Goal: Task Accomplishment & Management: Use online tool/utility

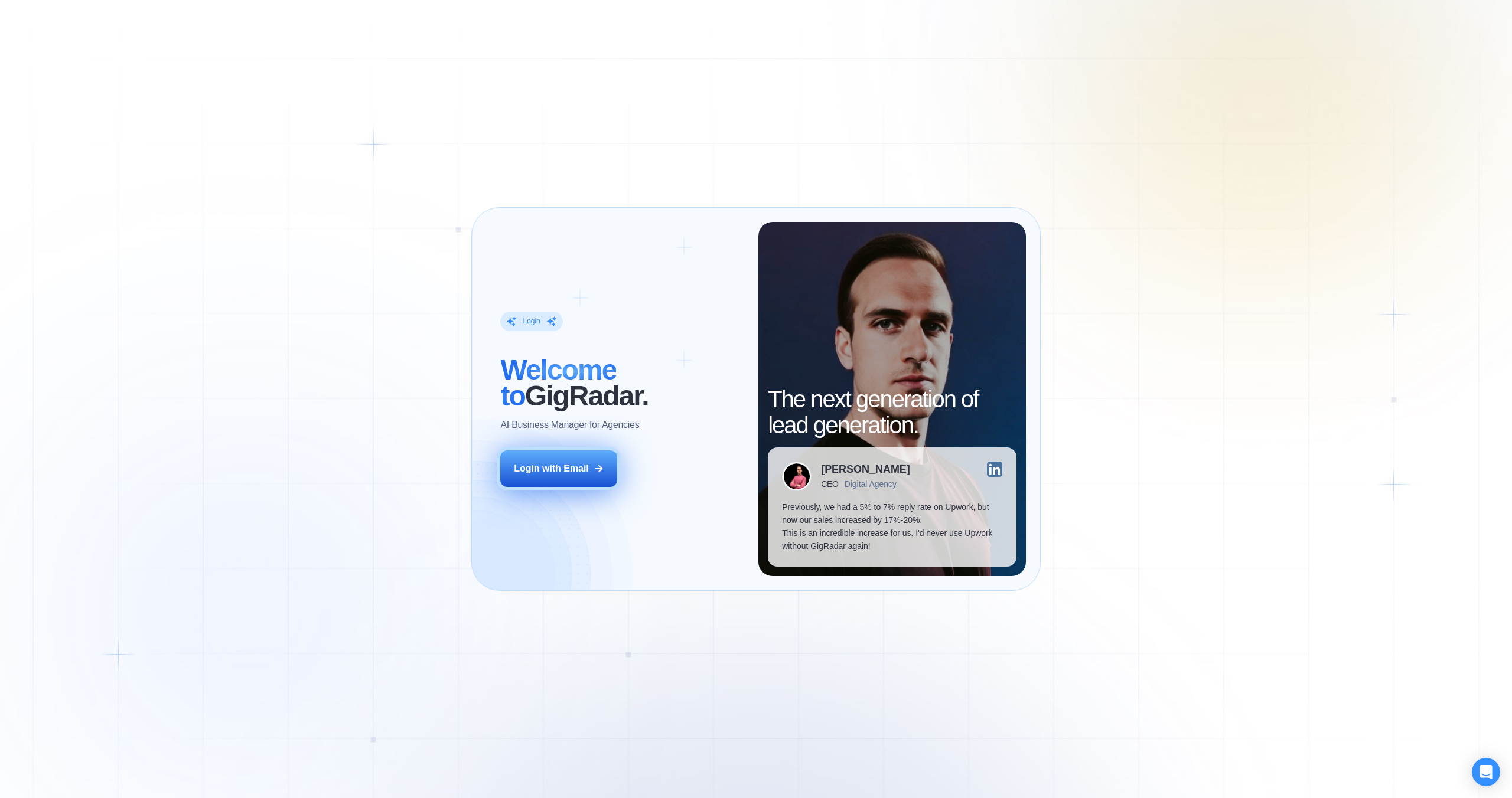
click at [571, 464] on div "Login with Email" at bounding box center [551, 468] width 75 height 13
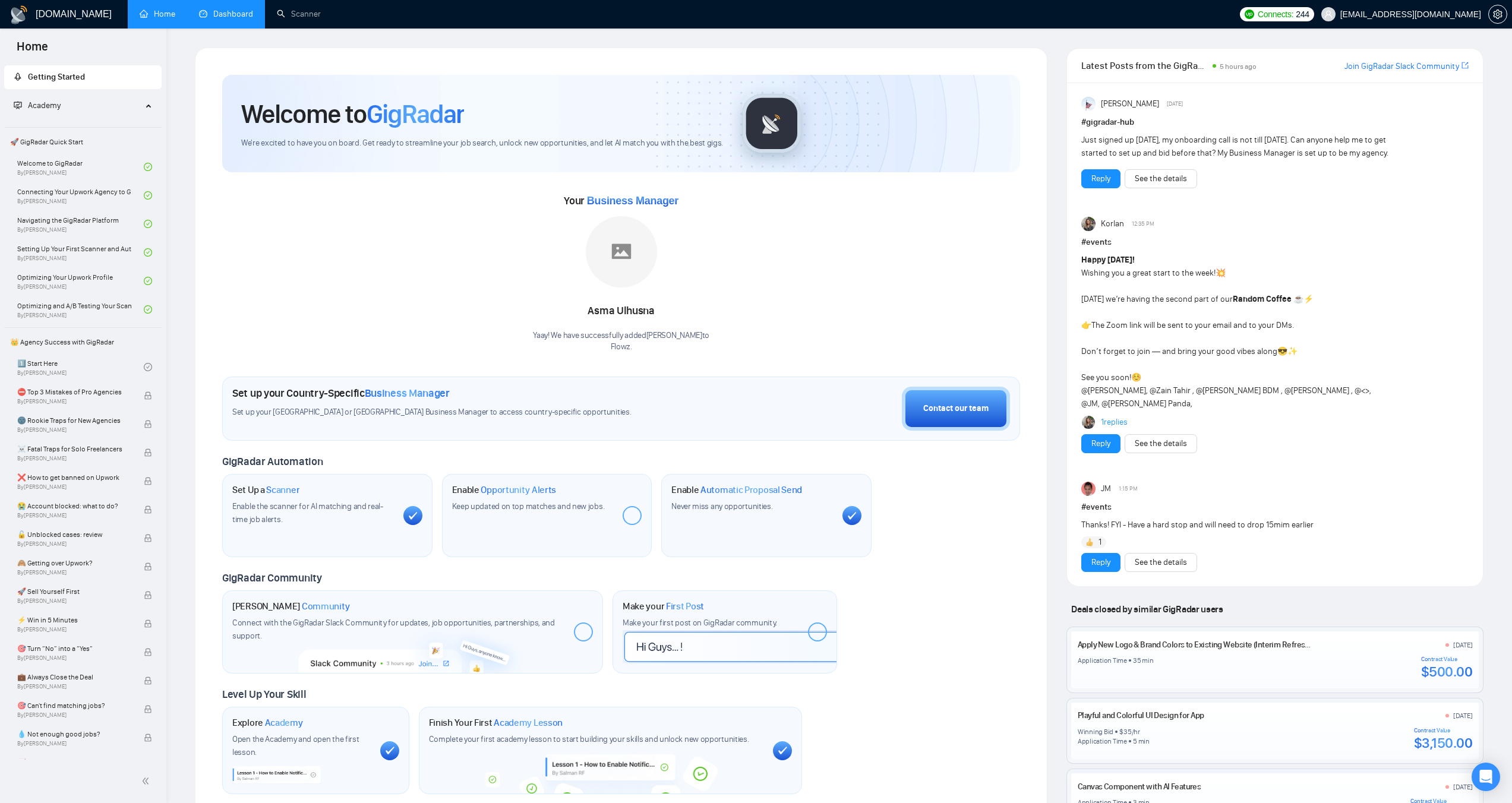
click at [235, 14] on link "Dashboard" at bounding box center [226, 14] width 54 height 10
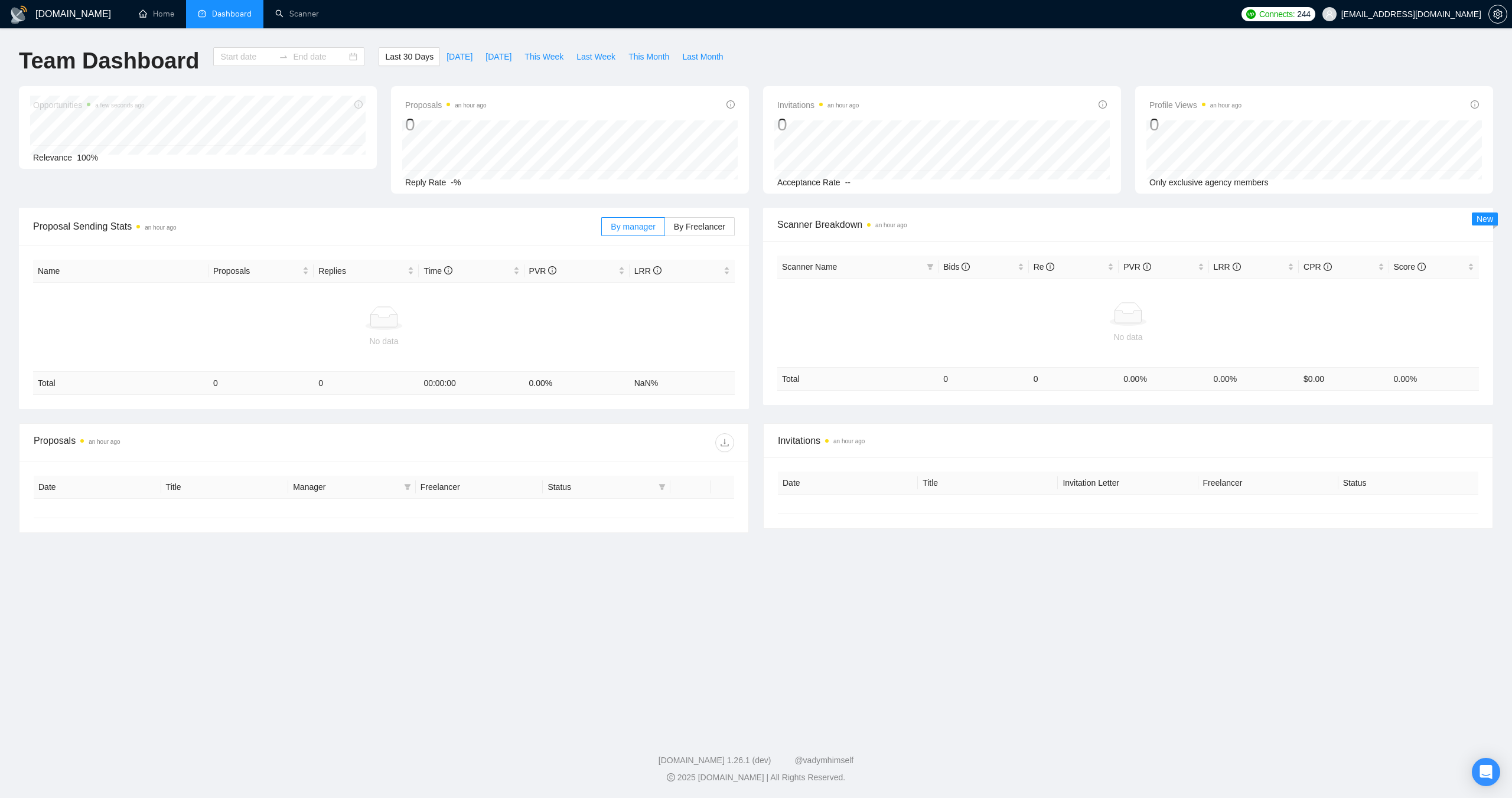
type input "[DATE]"
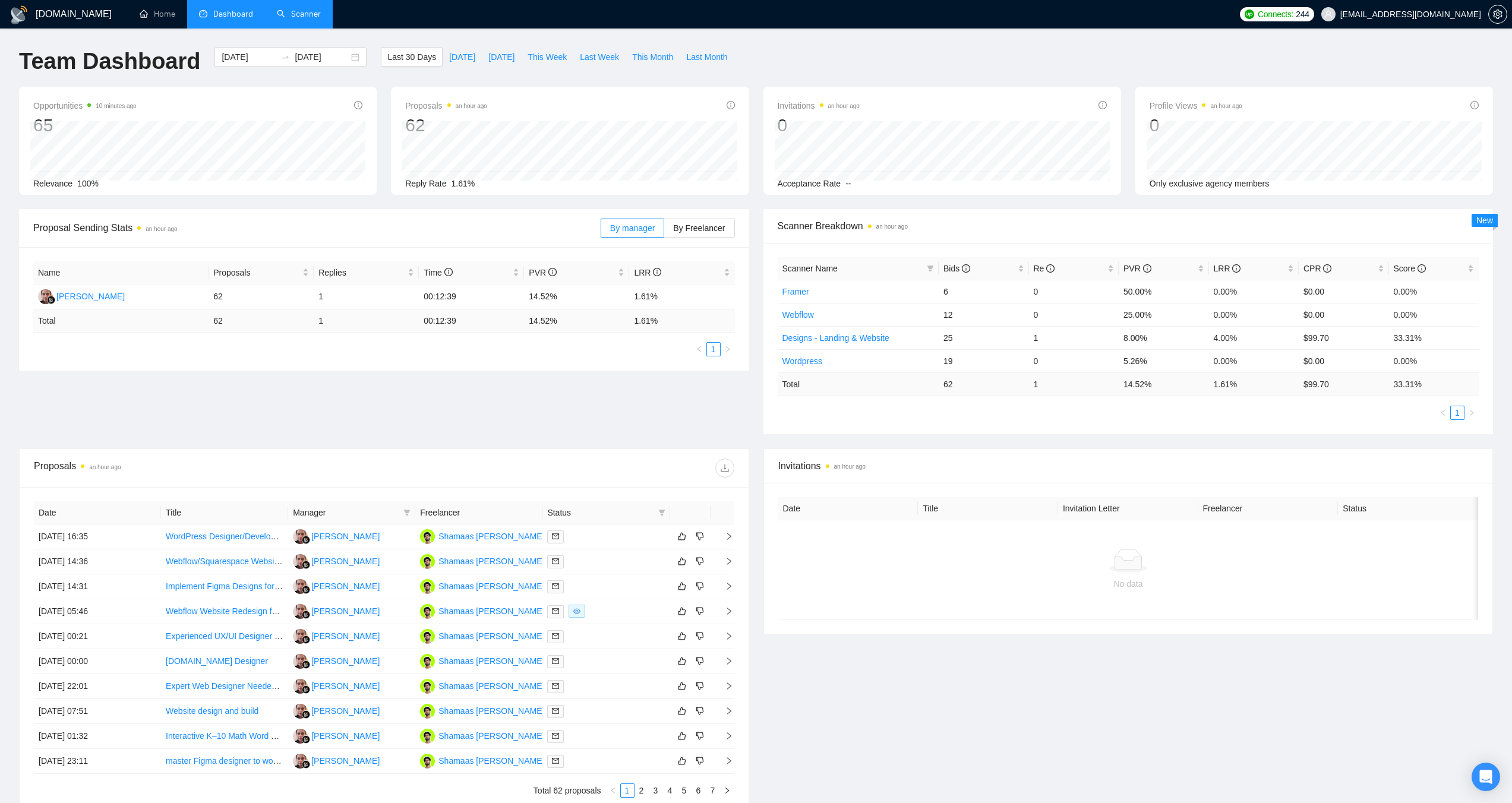
click at [309, 19] on link "Scanner" at bounding box center [298, 14] width 44 height 10
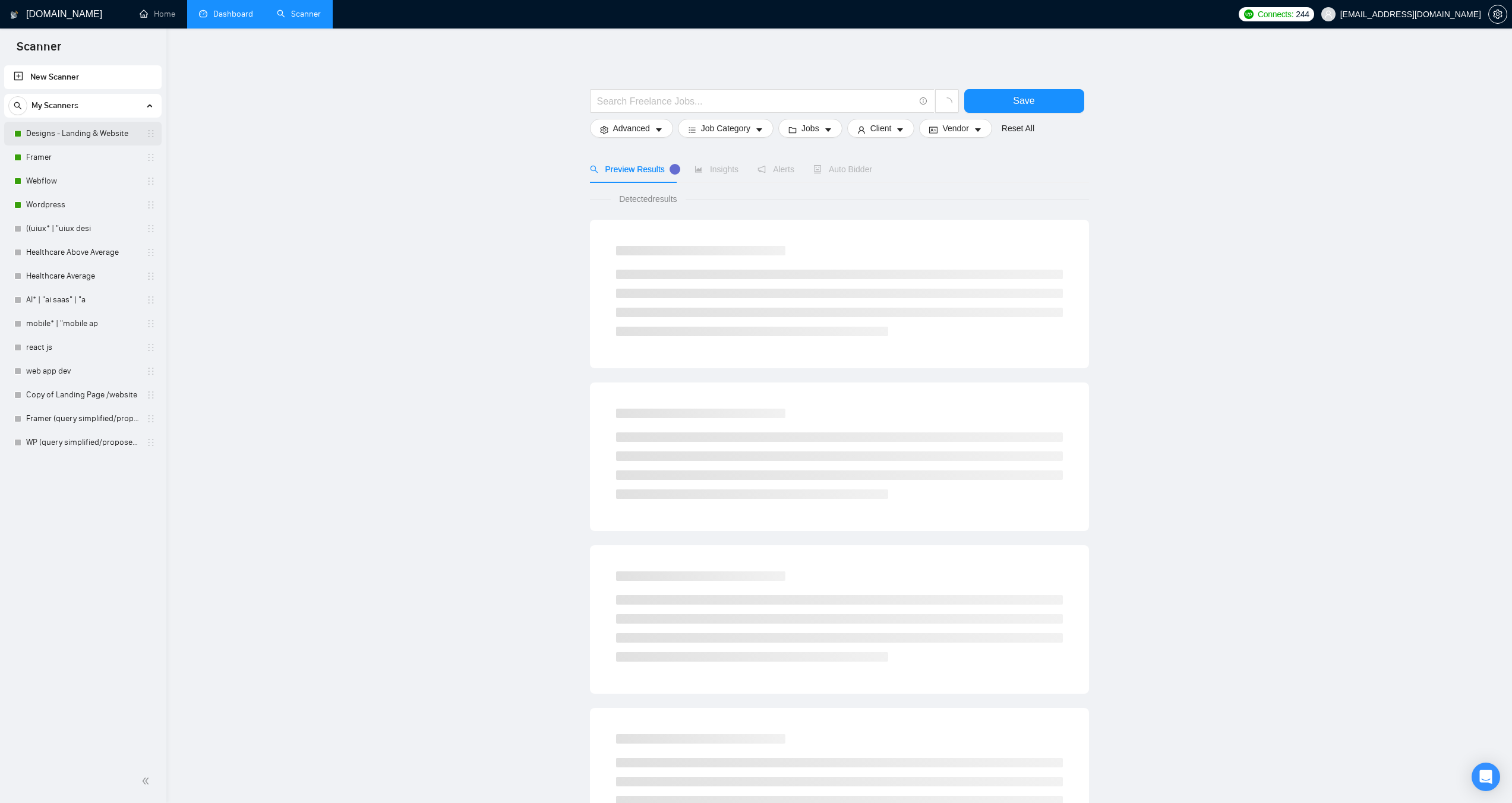
click at [61, 137] on link "Designs - Landing & Website" at bounding box center [82, 133] width 113 height 24
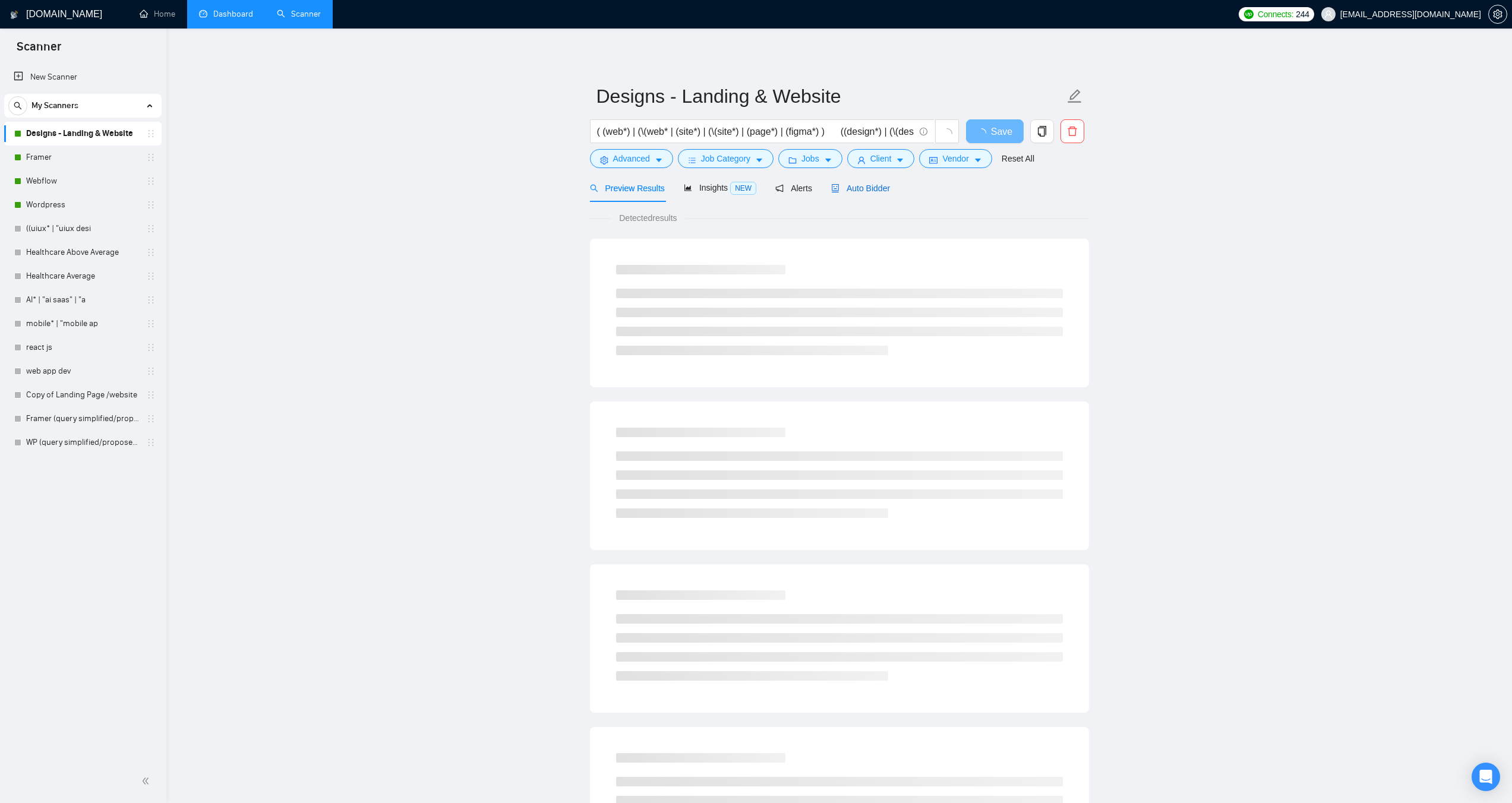
click at [869, 191] on span "Auto Bidder" at bounding box center [860, 189] width 59 height 10
